Goal: Information Seeking & Learning: Learn about a topic

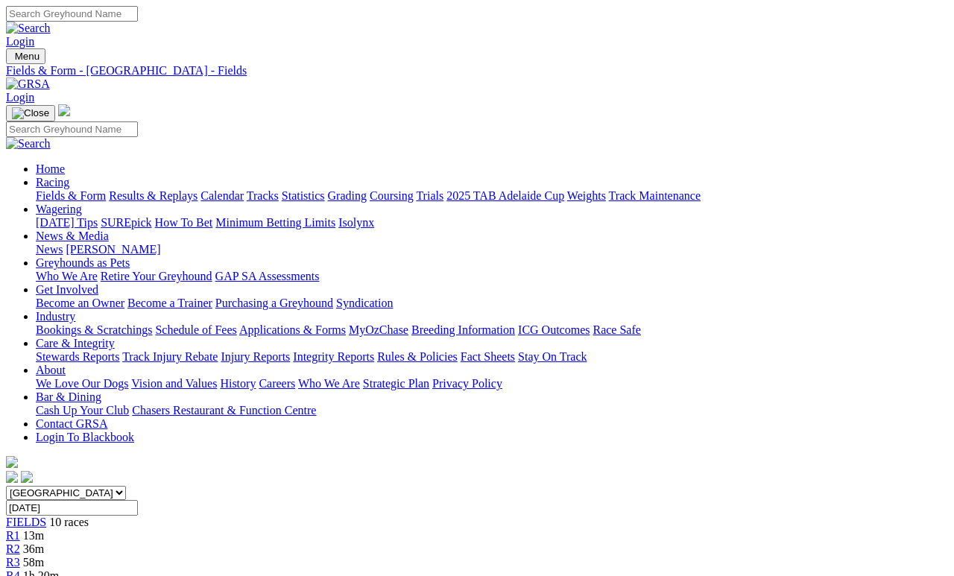
click at [198, 189] on link "Results & Replays" at bounding box center [153, 195] width 89 height 13
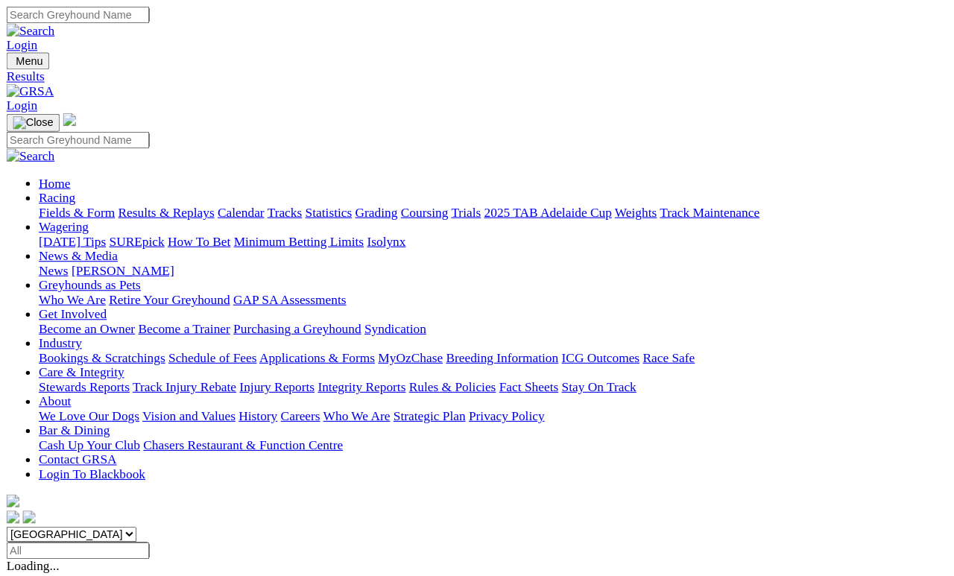
scroll to position [7, 0]
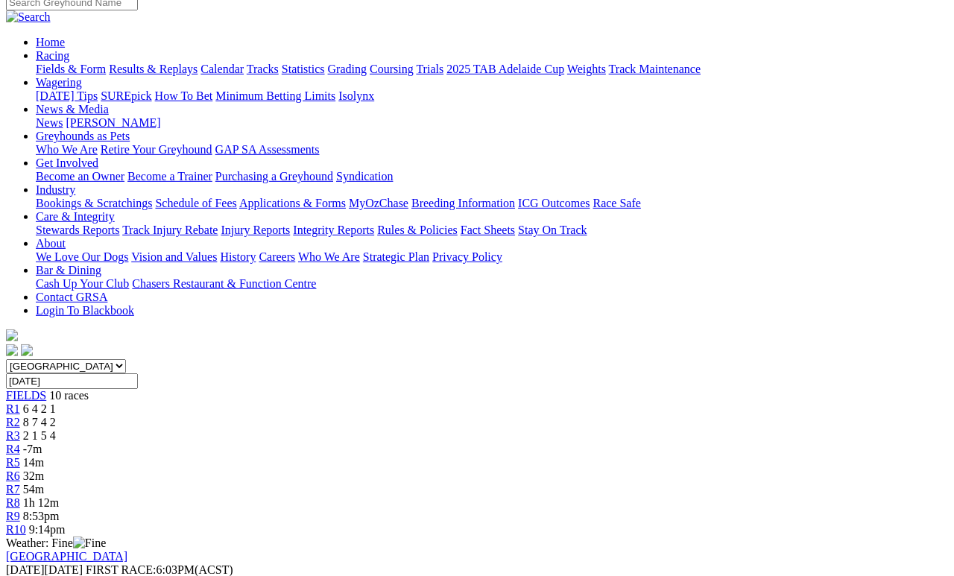
scroll to position [116, 0]
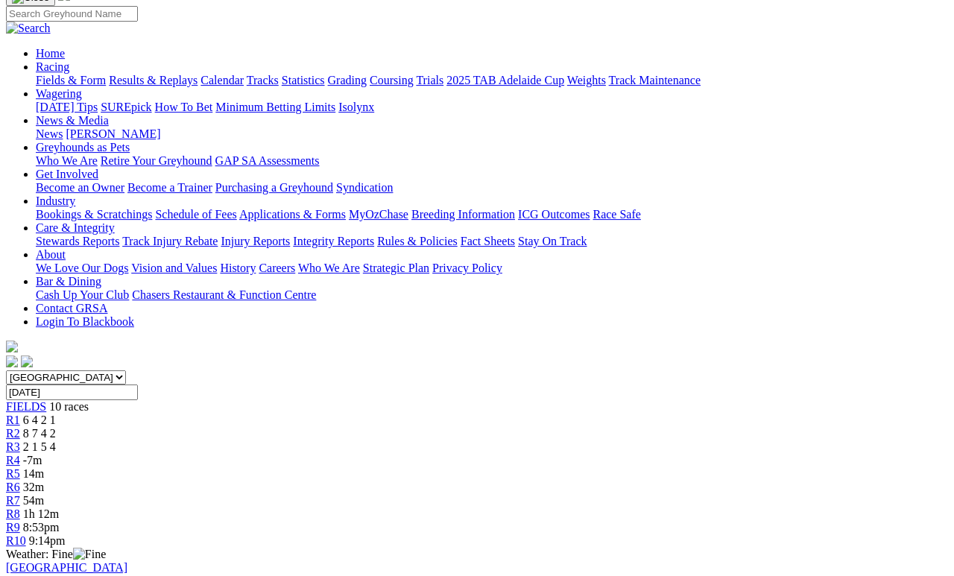
click at [56, 427] on span "8 7 4 2" at bounding box center [39, 433] width 33 height 13
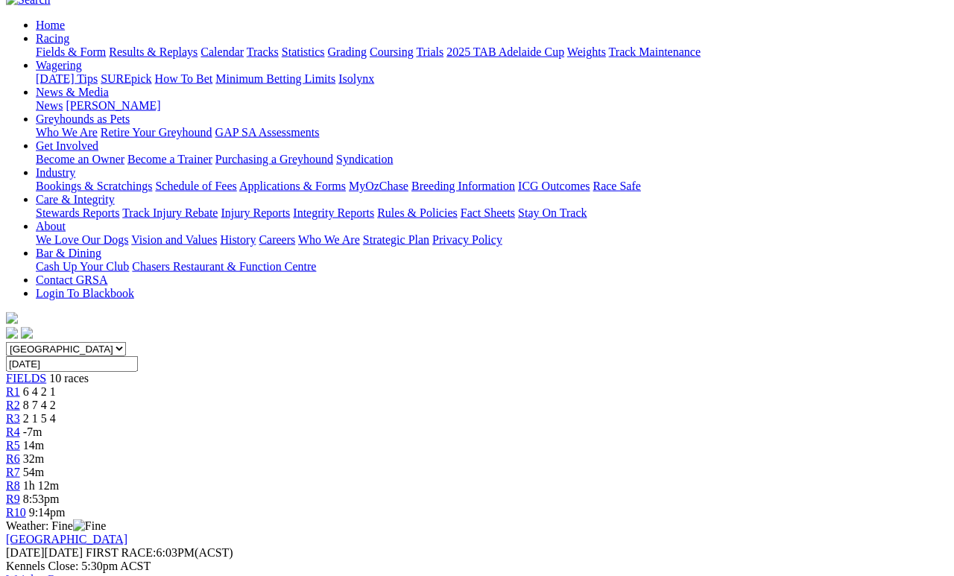
scroll to position [123, 0]
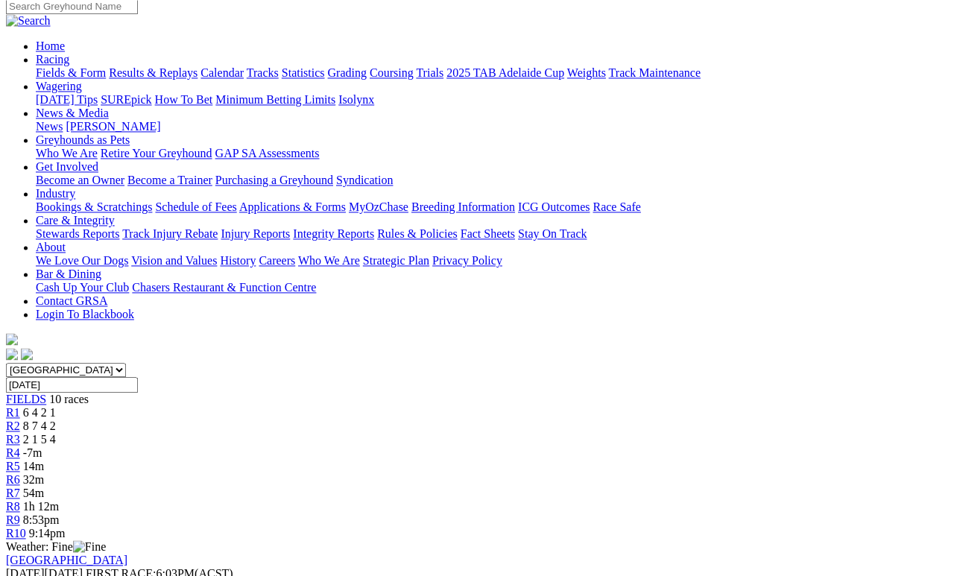
click at [20, 433] on link "R3" at bounding box center [13, 439] width 14 height 13
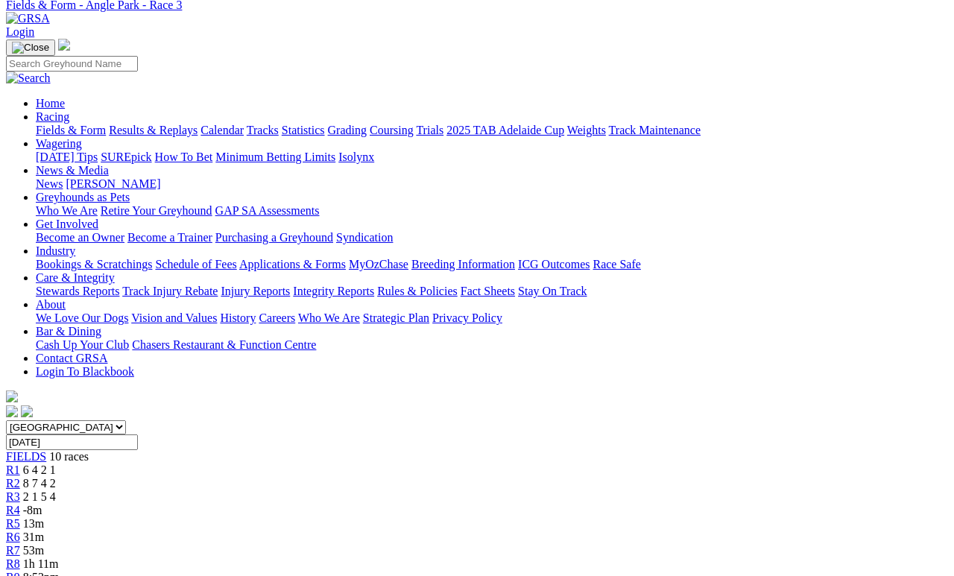
scroll to position [48, 0]
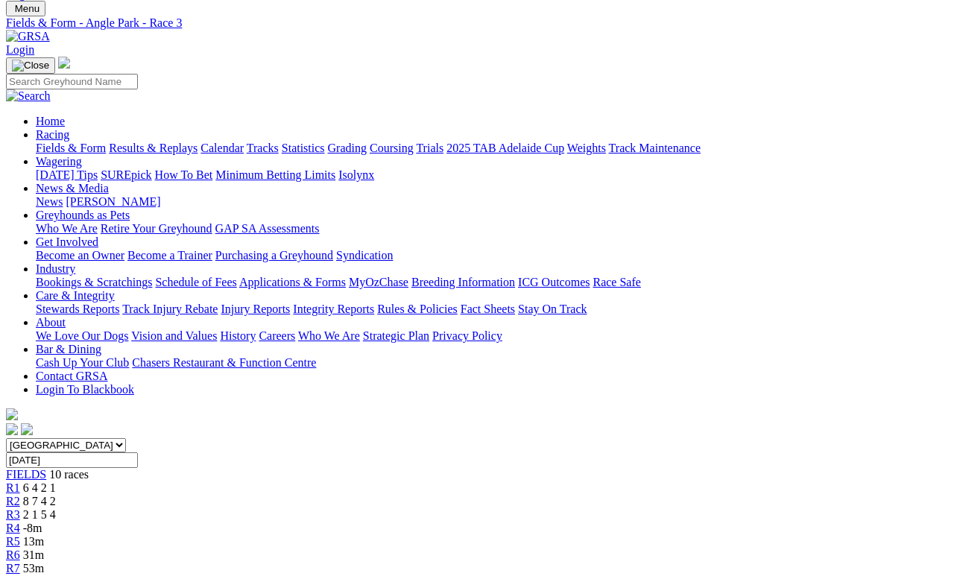
click at [20, 531] on span "R5" at bounding box center [13, 541] width 14 height 13
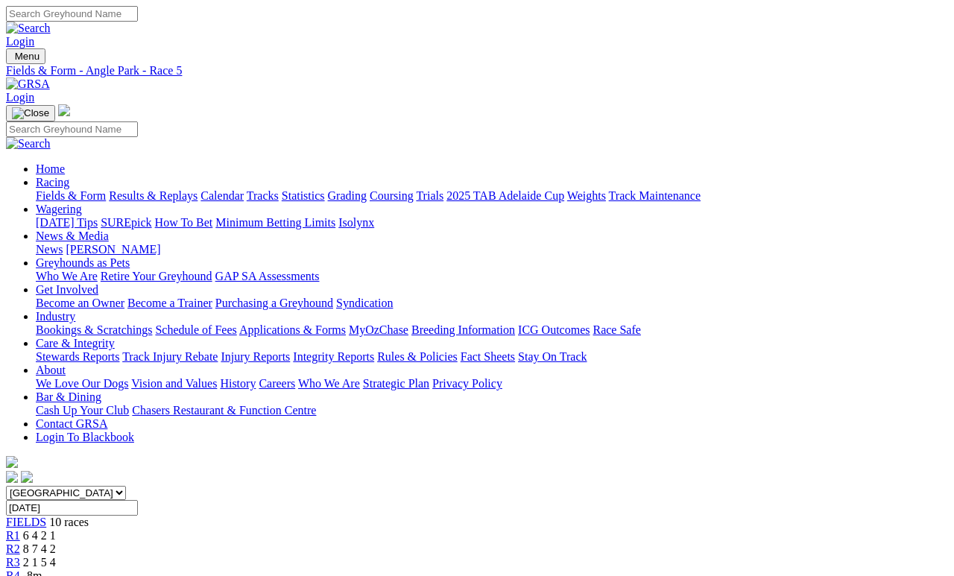
click at [20, 570] on link "R4" at bounding box center [13, 576] width 14 height 13
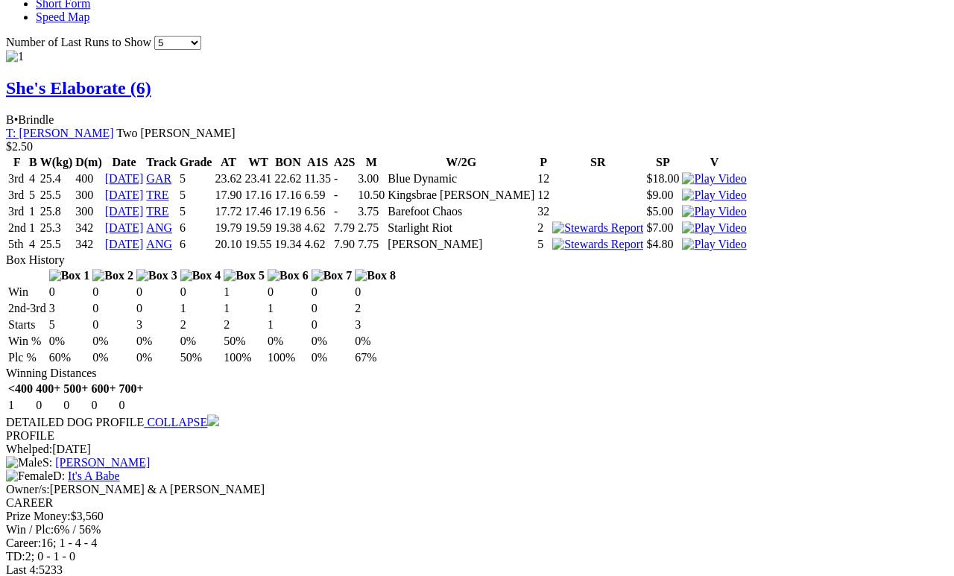
scroll to position [1390, 0]
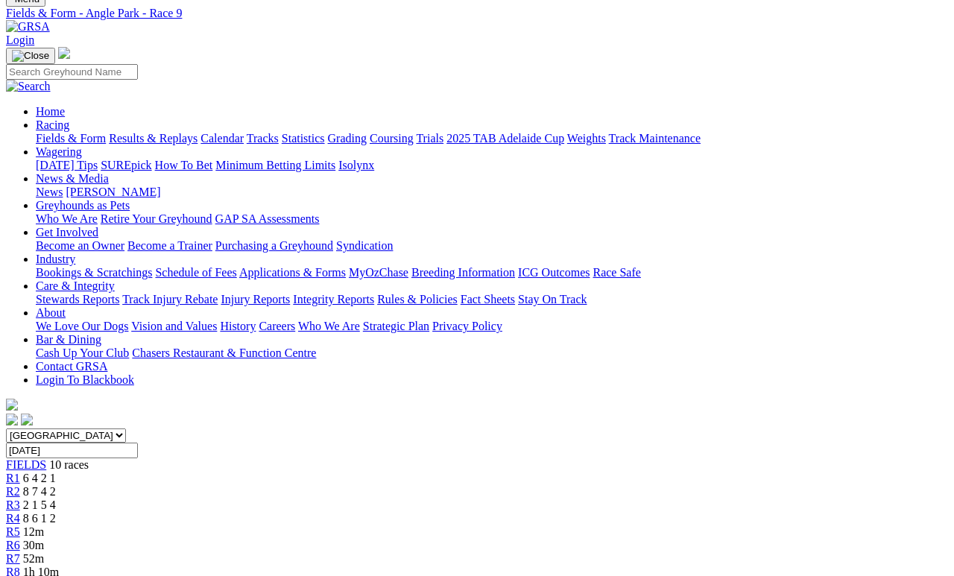
scroll to position [0, 0]
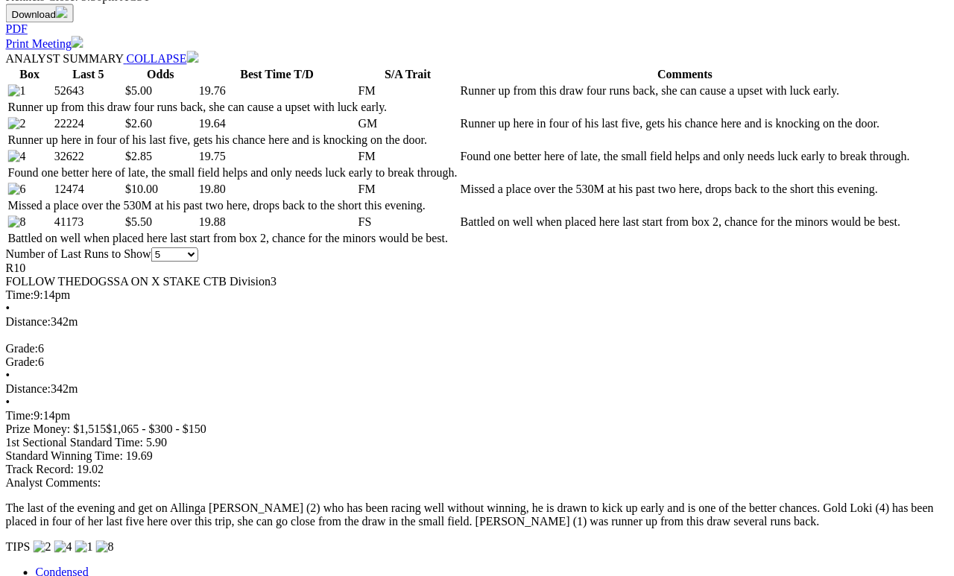
scroll to position [712, 0]
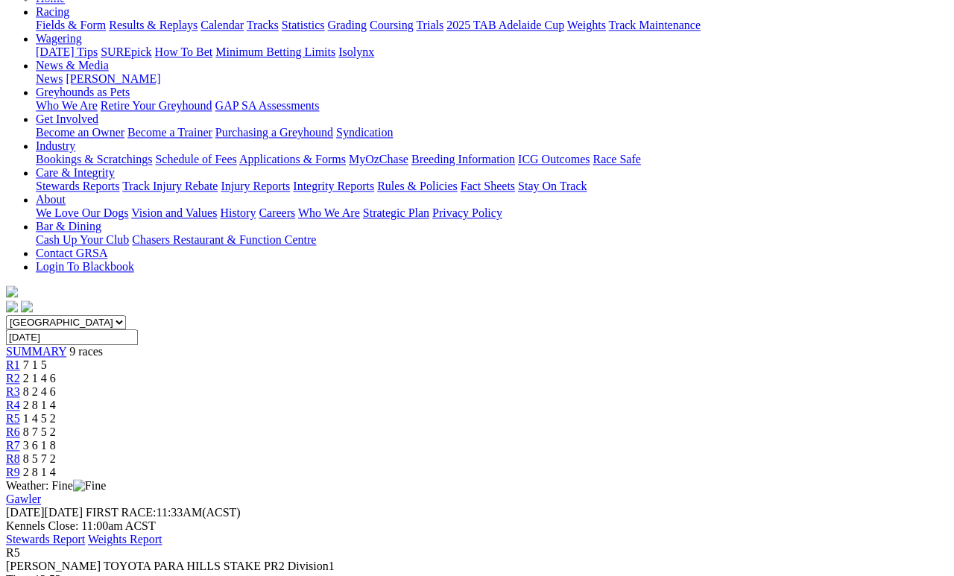
scroll to position [220, 0]
